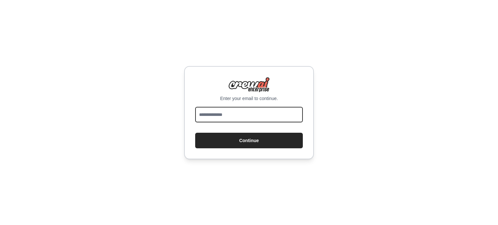
drag, startPoint x: 0, startPoint y: 0, endPoint x: 247, endPoint y: 117, distance: 272.9
click at [247, 117] on input "email" at bounding box center [249, 115] width 108 height 16
type input "**********"
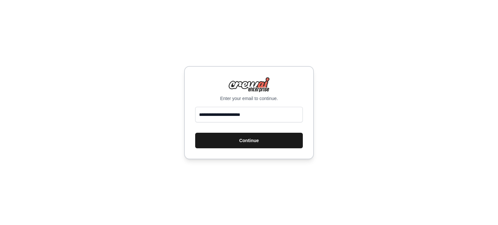
click at [236, 140] on button "Continue" at bounding box center [249, 141] width 108 height 16
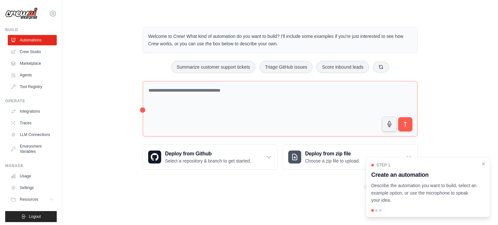
click at [108, 85] on div "Welcome to Crew! What kind of automation do you want to build? I'll include som…" at bounding box center [280, 98] width 415 height 163
click at [32, 52] on link "Crew Studio" at bounding box center [32, 52] width 49 height 10
click at [38, 50] on link "Crew Studio" at bounding box center [32, 52] width 49 height 10
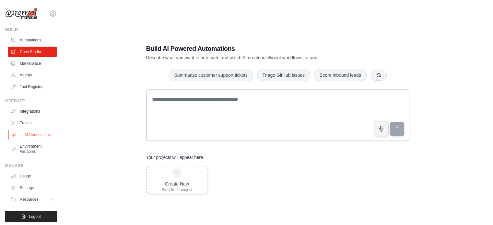
scroll to position [7, 0]
